Goal: Find specific page/section: Find specific page/section

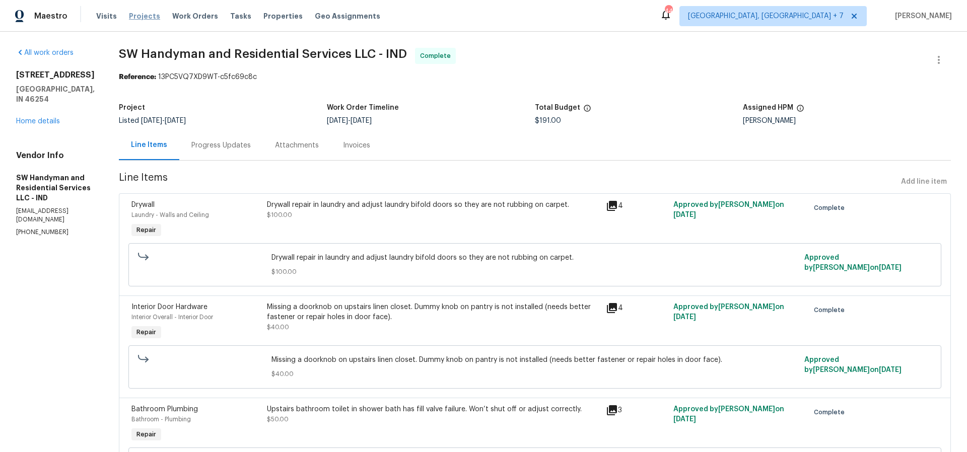
click at [132, 20] on span "Projects" at bounding box center [144, 16] width 31 height 10
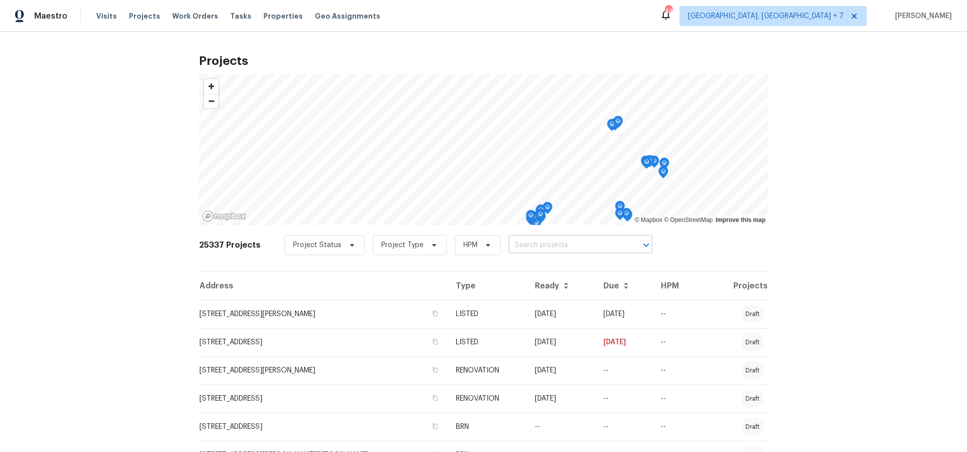
click at [558, 245] on input "text" at bounding box center [566, 246] width 115 height 16
type input "9177"
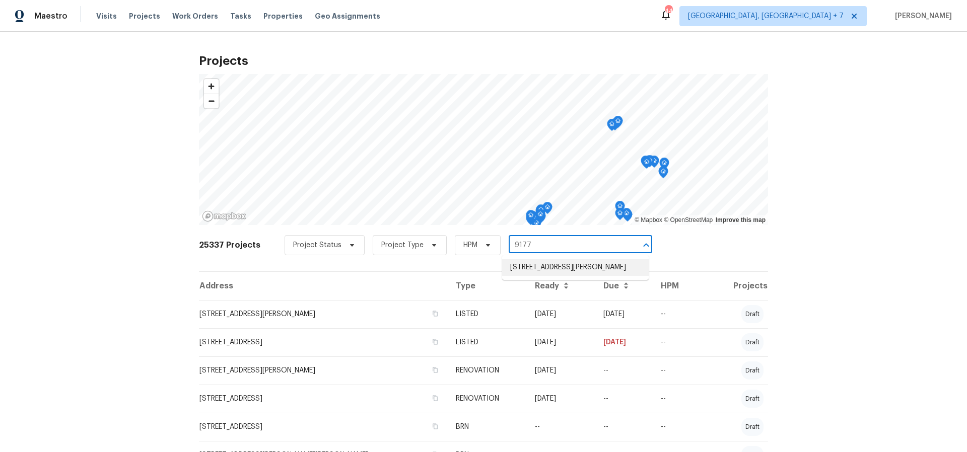
click at [564, 272] on li "9177 Budd Run Dr, Indianapolis, IN 46250" at bounding box center [575, 267] width 147 height 17
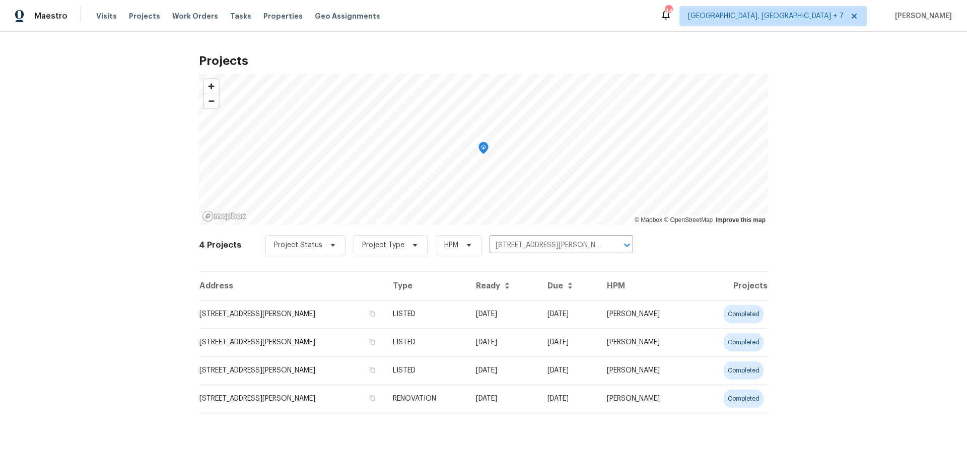
click at [348, 317] on td "9177 Budd Run Dr, Indianapolis, IN 46250" at bounding box center [292, 314] width 186 height 28
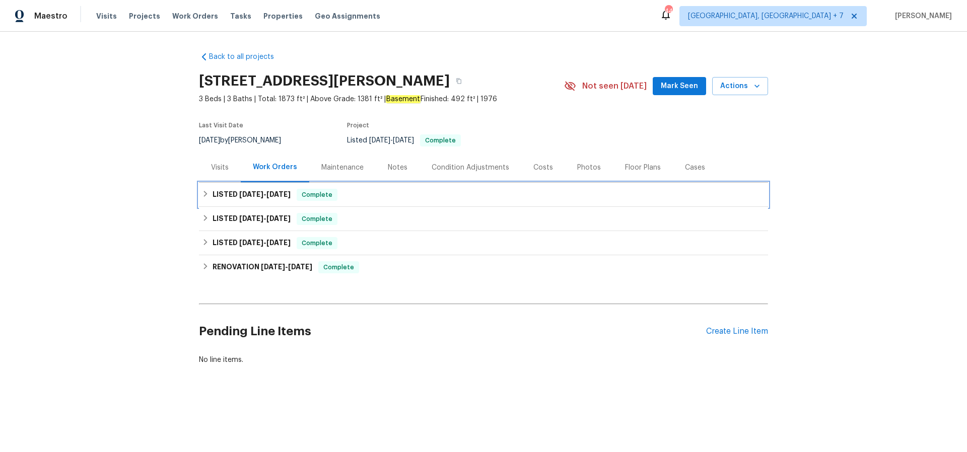
click at [259, 195] on span "9/18/25" at bounding box center [251, 194] width 24 height 7
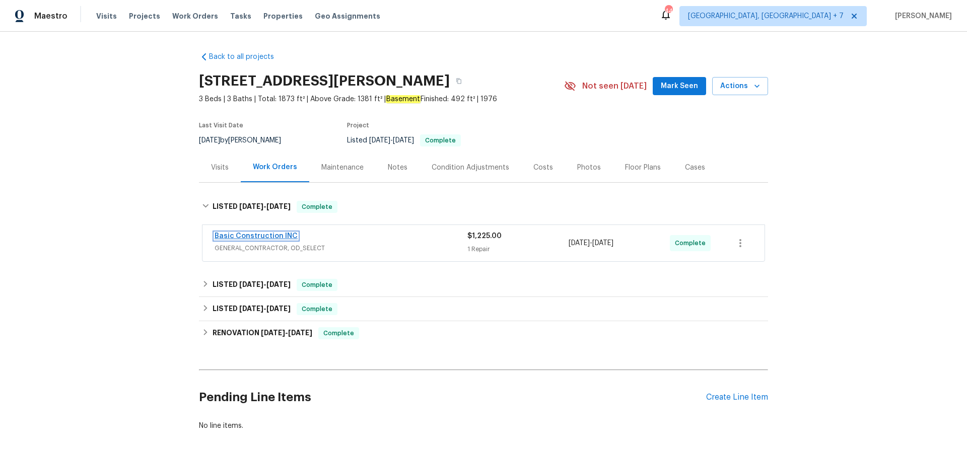
click at [281, 237] on link "Basic Construction INC" at bounding box center [256, 236] width 83 height 7
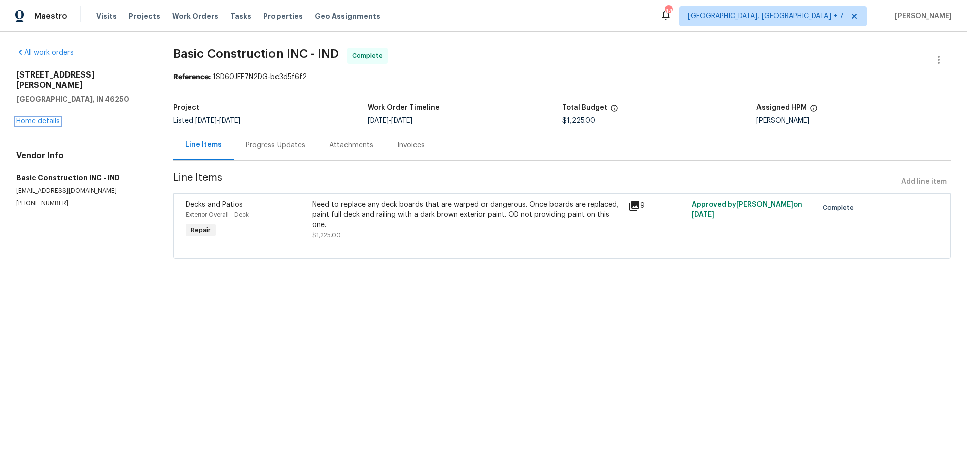
click at [49, 118] on link "Home details" at bounding box center [38, 121] width 44 height 7
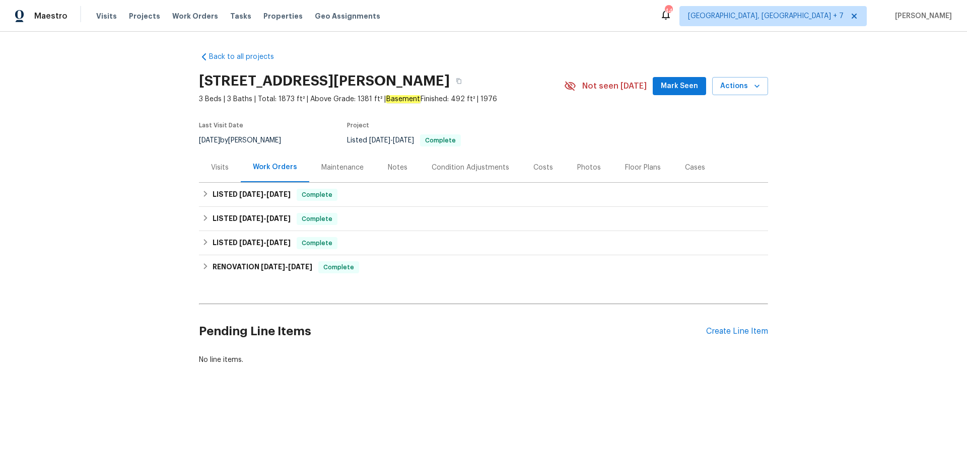
click at [685, 164] on div "Cases" at bounding box center [695, 168] width 20 height 10
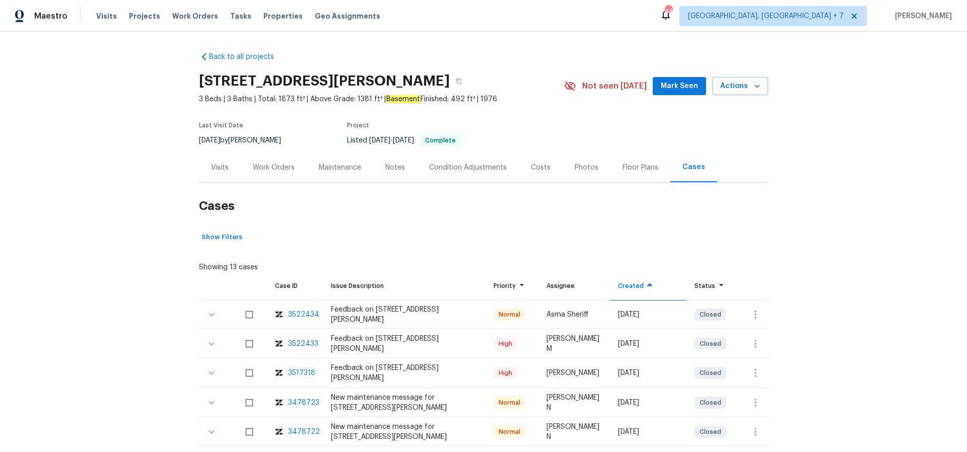
click at [287, 343] on div "3522433" at bounding box center [295, 344] width 40 height 10
click at [137, 21] on span "Projects" at bounding box center [144, 16] width 31 height 10
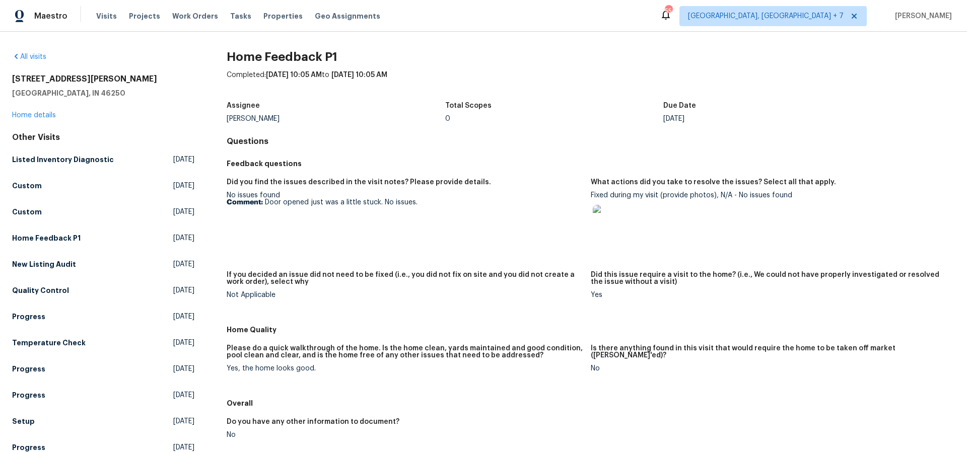
click at [608, 222] on img at bounding box center [609, 221] width 32 height 32
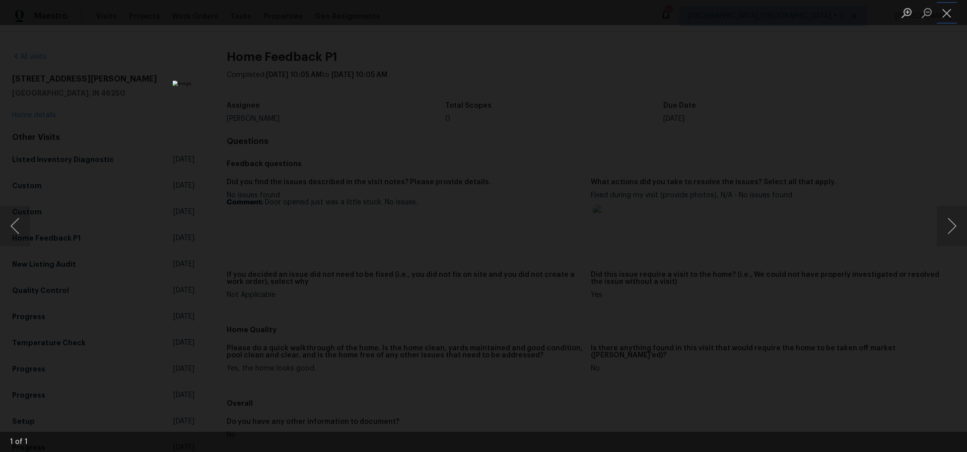
drag, startPoint x: 941, startPoint y: 17, endPoint x: 938, endPoint y: 27, distance: 10.5
click at [942, 17] on button "Close lightbox" at bounding box center [947, 13] width 20 height 18
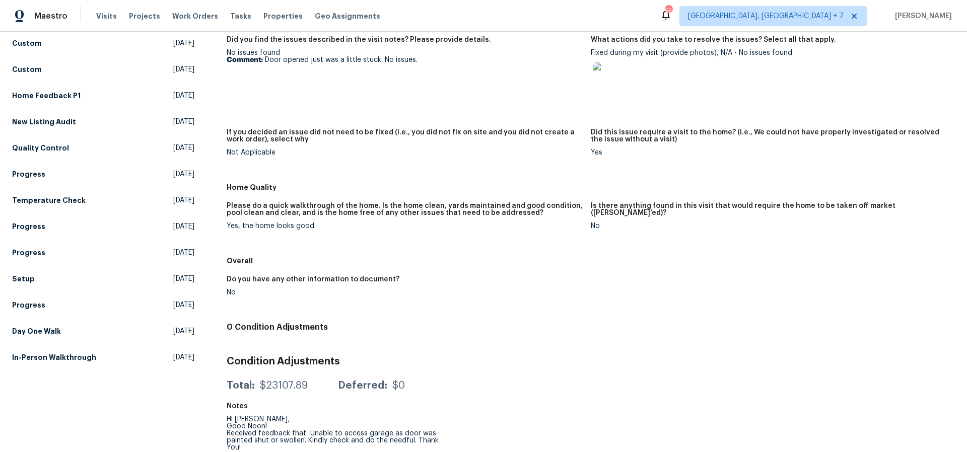
scroll to position [148, 0]
